Goal: Transaction & Acquisition: Subscribe to service/newsletter

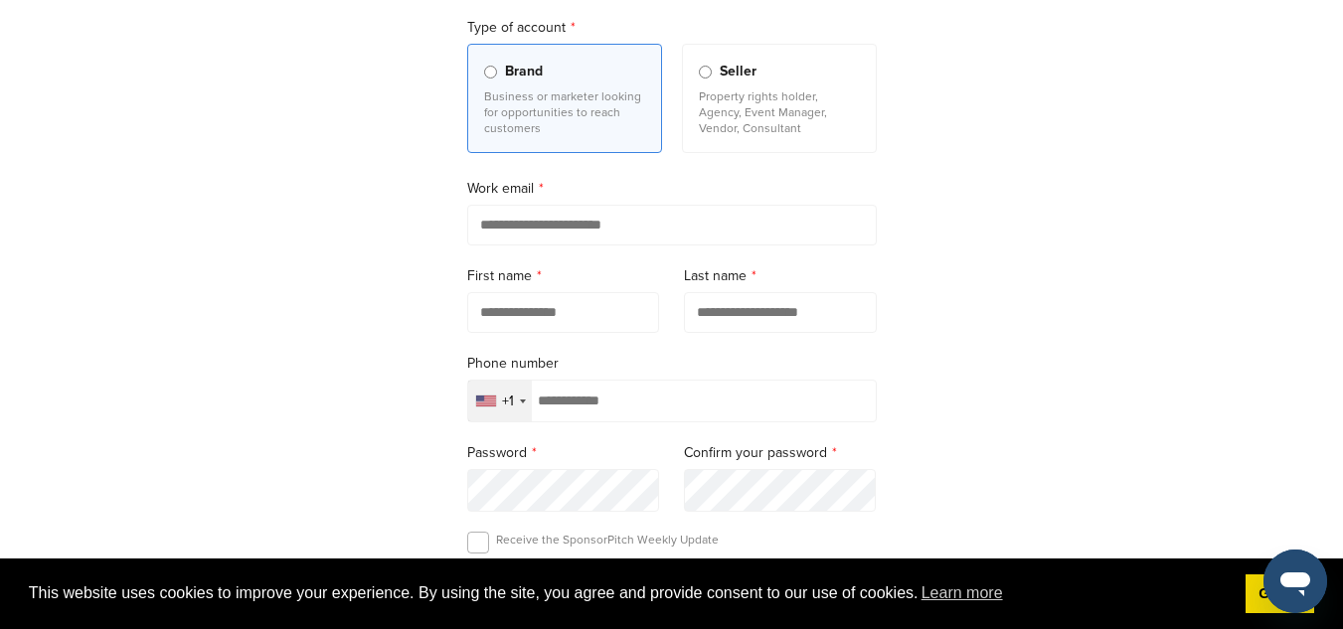
scroll to position [99, 0]
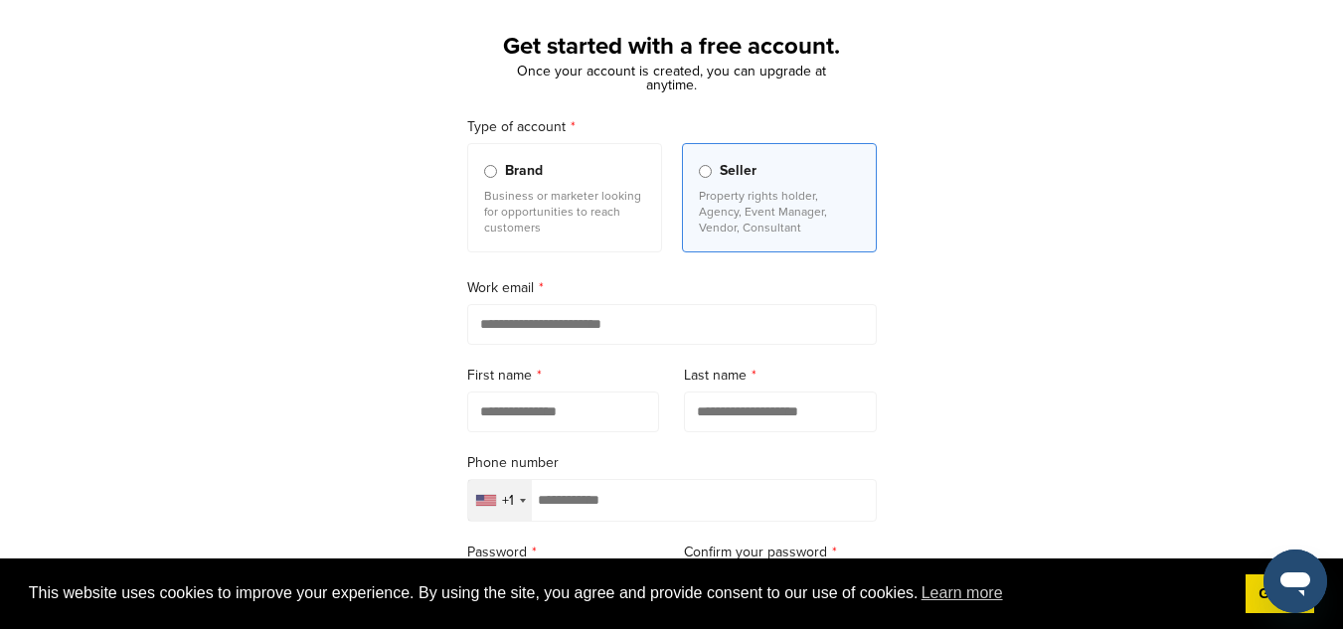
click at [492, 182] on label "Brand Business or marketer looking for opportunities to reach customers" at bounding box center [564, 197] width 195 height 109
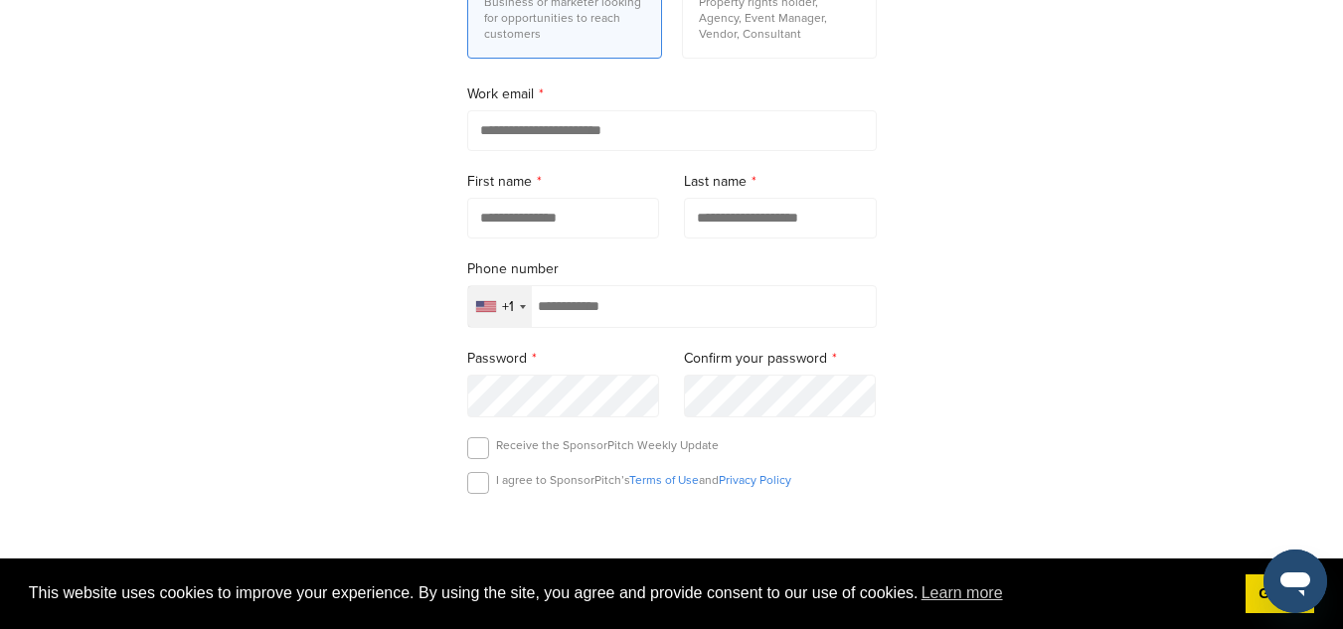
scroll to position [298, 0]
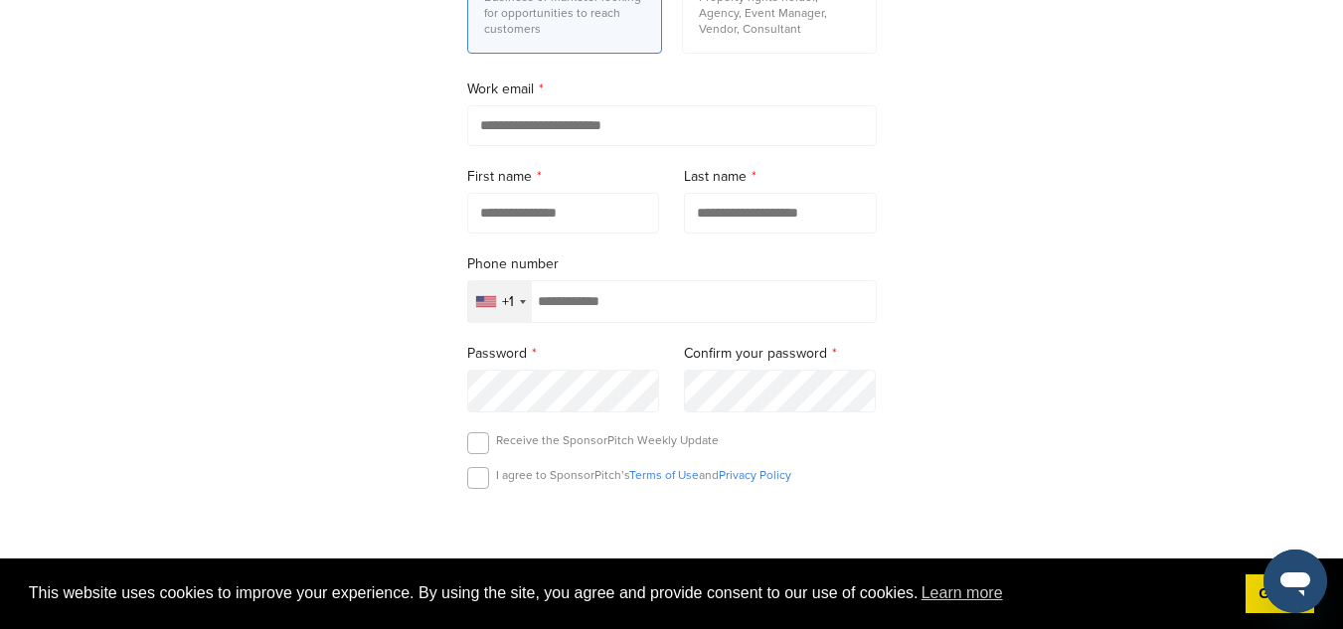
click at [629, 123] on input "email" at bounding box center [672, 125] width 410 height 41
drag, startPoint x: 630, startPoint y: 123, endPoint x: 651, endPoint y: 94, distance: 35.6
click at [632, 129] on input "email" at bounding box center [672, 125] width 410 height 41
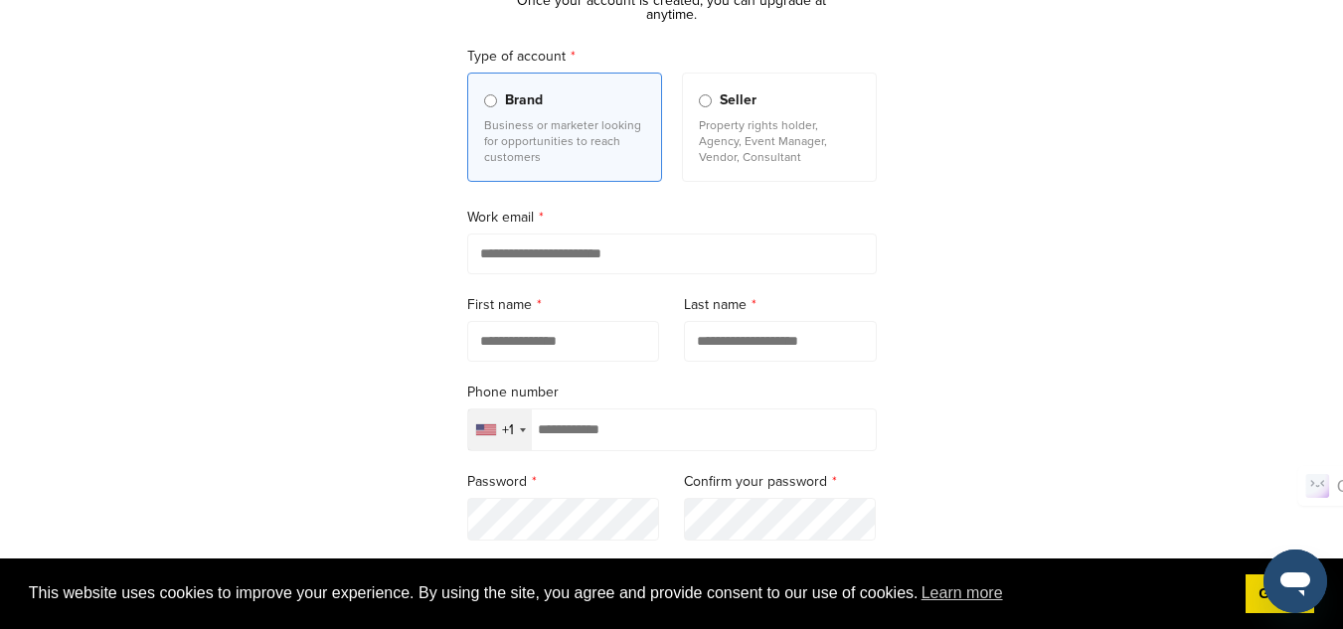
scroll to position [0, 0]
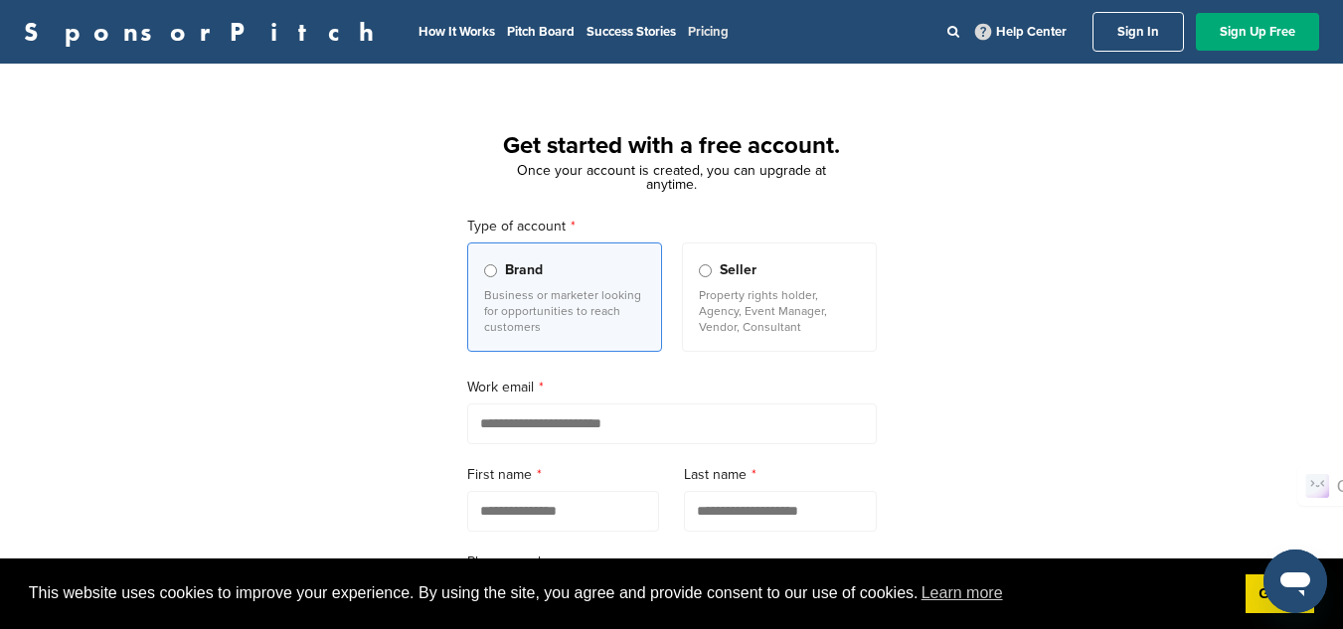
click at [688, 34] on link "Pricing" at bounding box center [708, 32] width 41 height 16
